Goal: Task Accomplishment & Management: Manage account settings

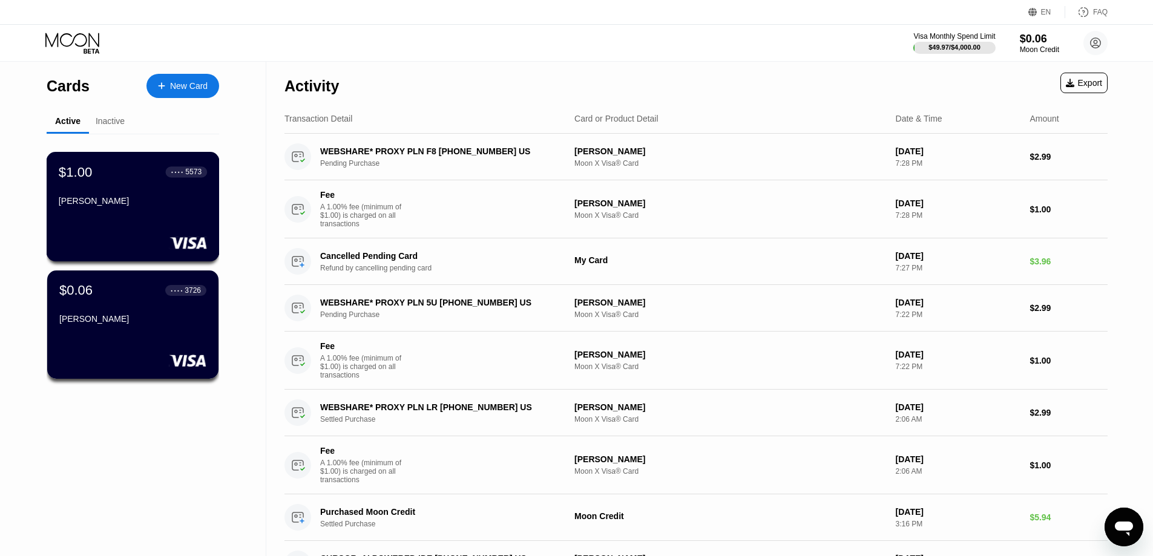
click at [105, 196] on div "$1.00 ● ● ● ● 5573 [PERSON_NAME]" at bounding box center [133, 187] width 148 height 47
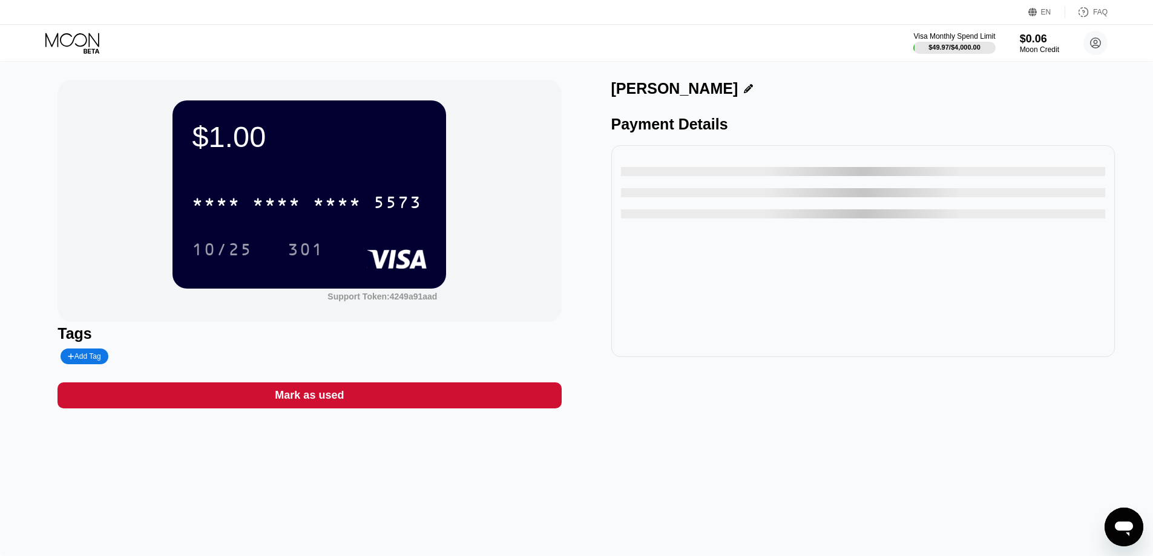
click at [294, 193] on div "* * * * * * * * * * * * 5573" at bounding box center [307, 202] width 245 height 30
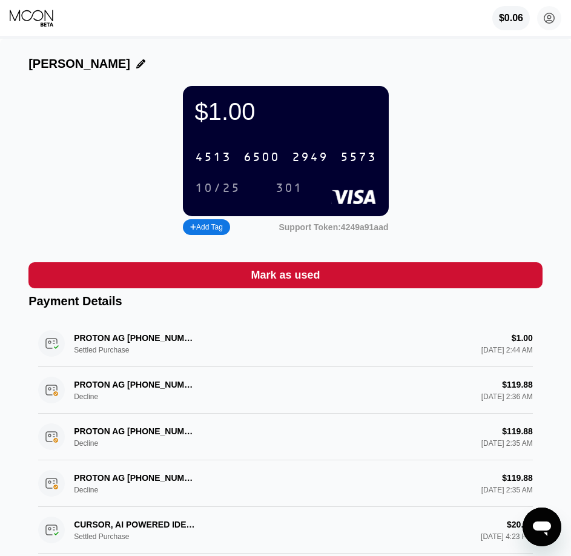
click at [216, 196] on div "10/25" at bounding box center [217, 189] width 45 height 14
click at [297, 196] on div "301" at bounding box center [288, 189] width 27 height 14
click at [494, 160] on div "$1.00 4513 6500 2949 5573 10/25 301 Add Tag Support Token: 4249a91aad" at bounding box center [285, 162] width 514 height 152
click at [487, 102] on div "$1.00 * * * * * * * * * * * * 5573 10/25 301 Add Tag Support Token: 4249a91aad" at bounding box center [285, 162] width 514 height 152
click at [509, 20] on div "$0.06" at bounding box center [511, 18] width 25 height 11
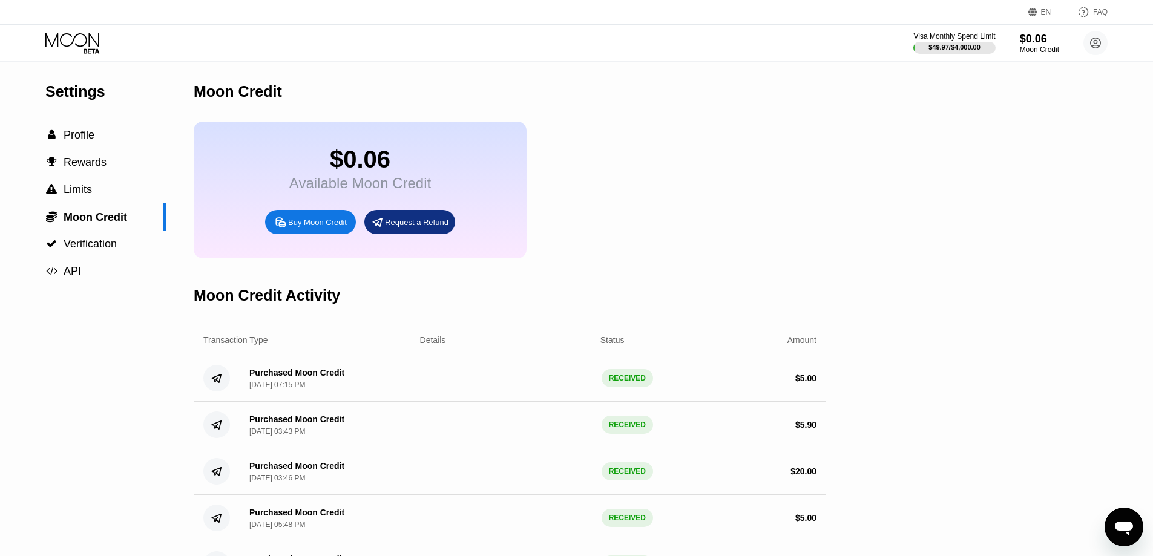
click at [509, 70] on div "Moon Credit" at bounding box center [510, 92] width 633 height 60
